Goal: Find specific page/section: Find specific page/section

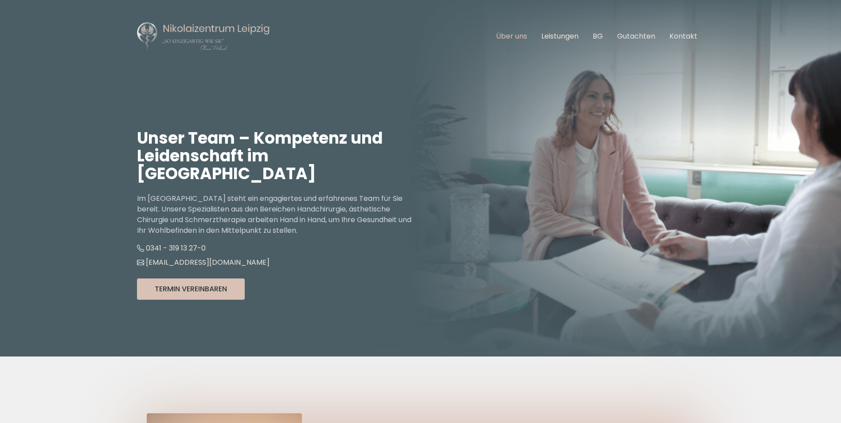
click at [515, 37] on link "Über uns" at bounding box center [511, 36] width 31 height 10
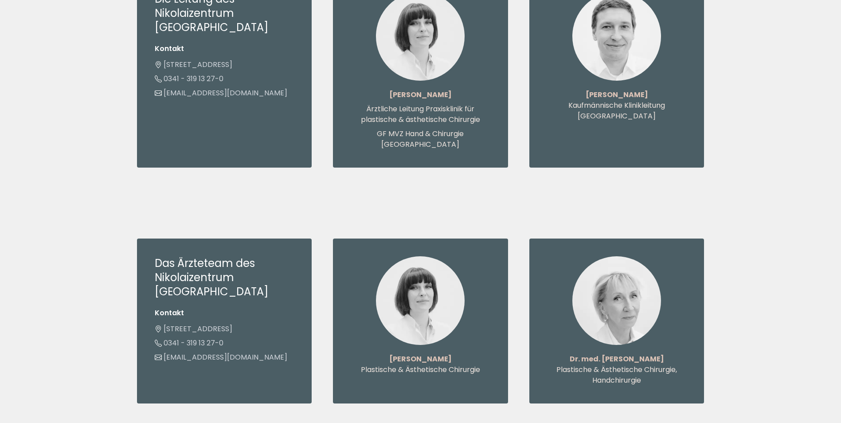
scroll to position [753, 0]
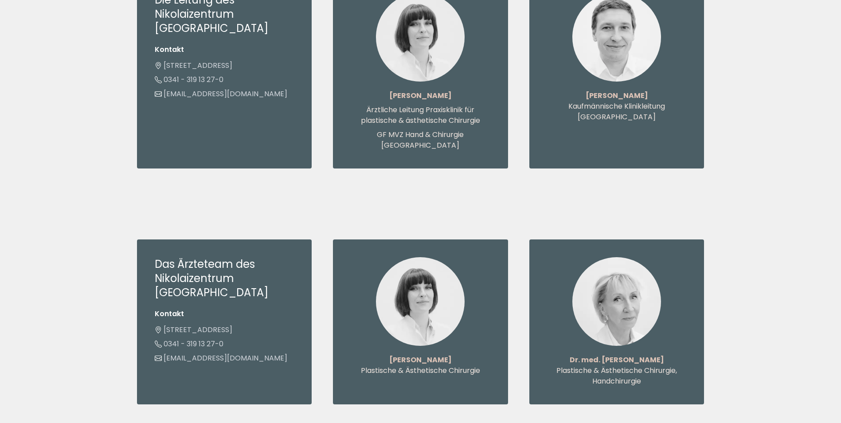
click at [411, 272] on img at bounding box center [420, 301] width 89 height 89
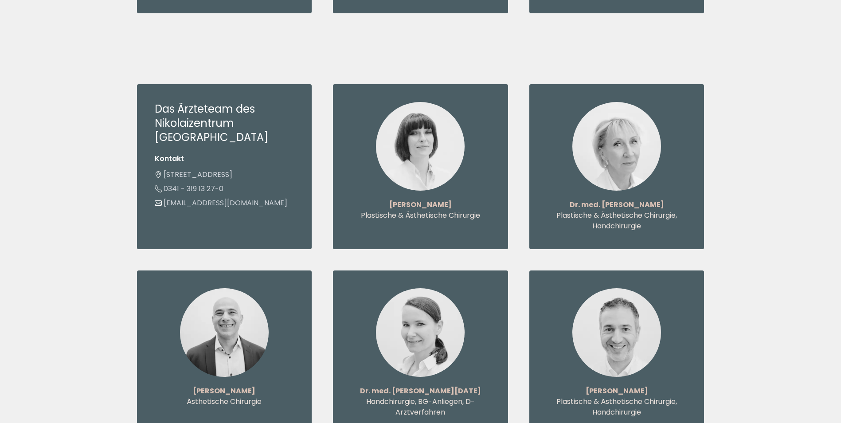
scroll to position [975, 0]
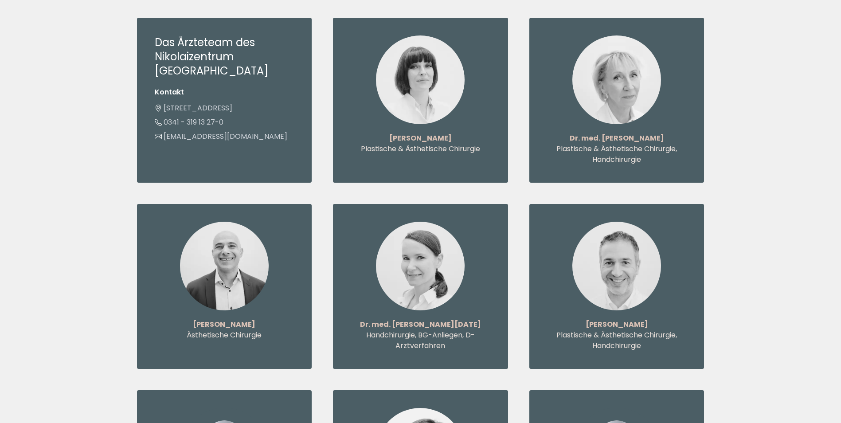
click at [226, 274] on img at bounding box center [224, 266] width 89 height 89
